Goal: Task Accomplishment & Management: Manage account settings

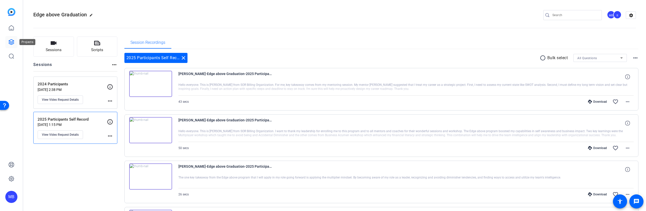
click at [10, 39] on icon at bounding box center [11, 42] width 6 height 6
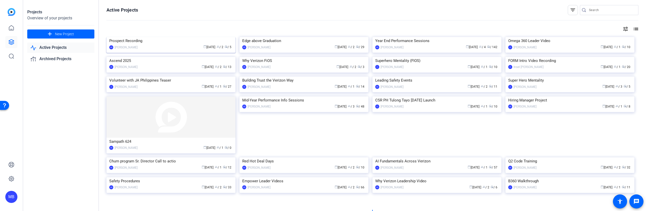
click at [128, 37] on img at bounding box center [170, 37] width 129 height 0
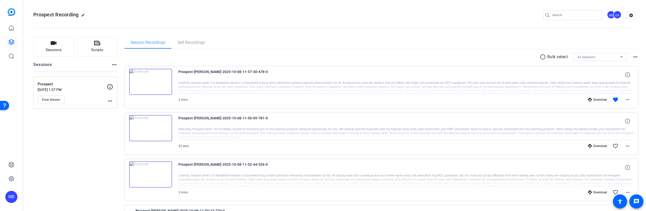
click at [614, 15] on div "KR" at bounding box center [617, 15] width 8 height 8
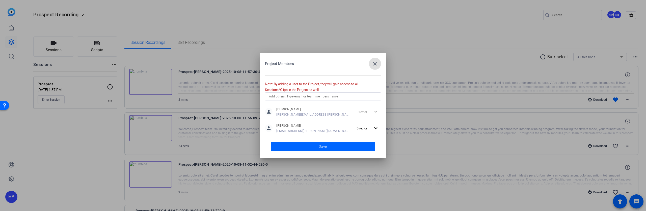
click at [293, 97] on input "text" at bounding box center [323, 97] width 108 height 6
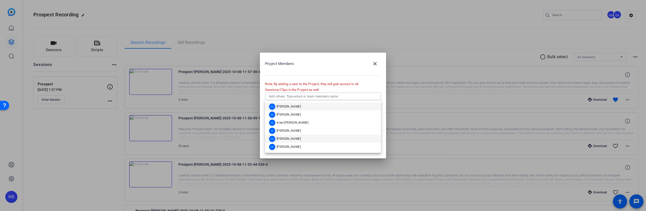
click at [293, 138] on span "[PERSON_NAME]" at bounding box center [288, 139] width 24 height 4
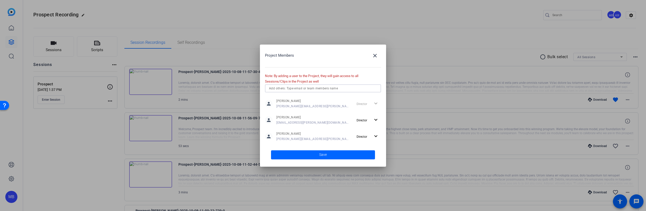
drag, startPoint x: 306, startPoint y: 157, endPoint x: 316, endPoint y: 154, distance: 10.7
click at [306, 157] on span at bounding box center [323, 155] width 104 height 12
